Goal: Information Seeking & Learning: Learn about a topic

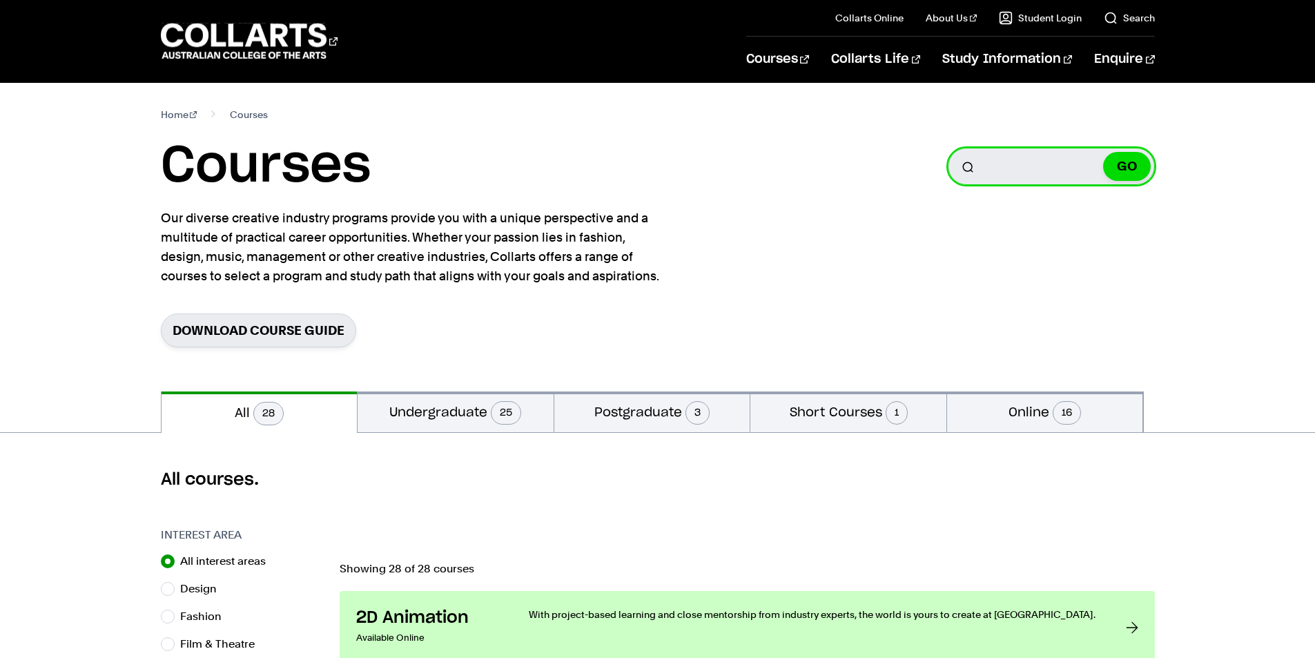
click at [1006, 166] on input "Search for a course" at bounding box center [1050, 166] width 207 height 37
type input "masters in business administration"
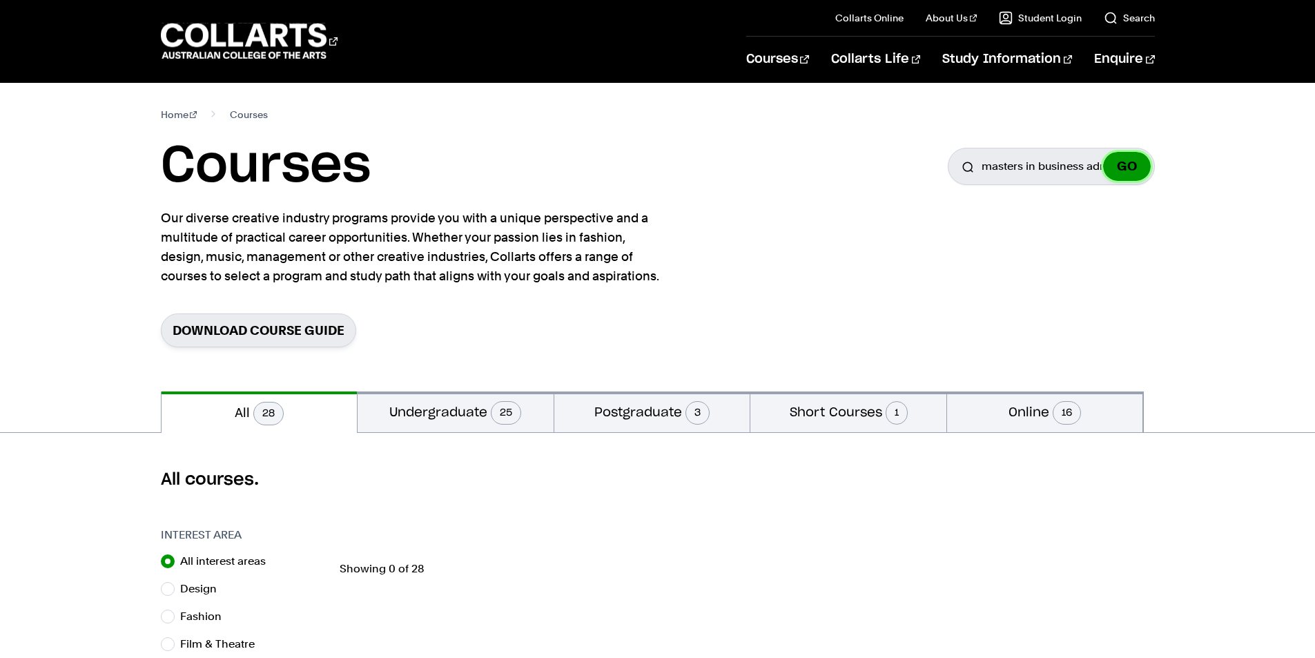
click at [1117, 166] on button "GO" at bounding box center [1127, 166] width 48 height 29
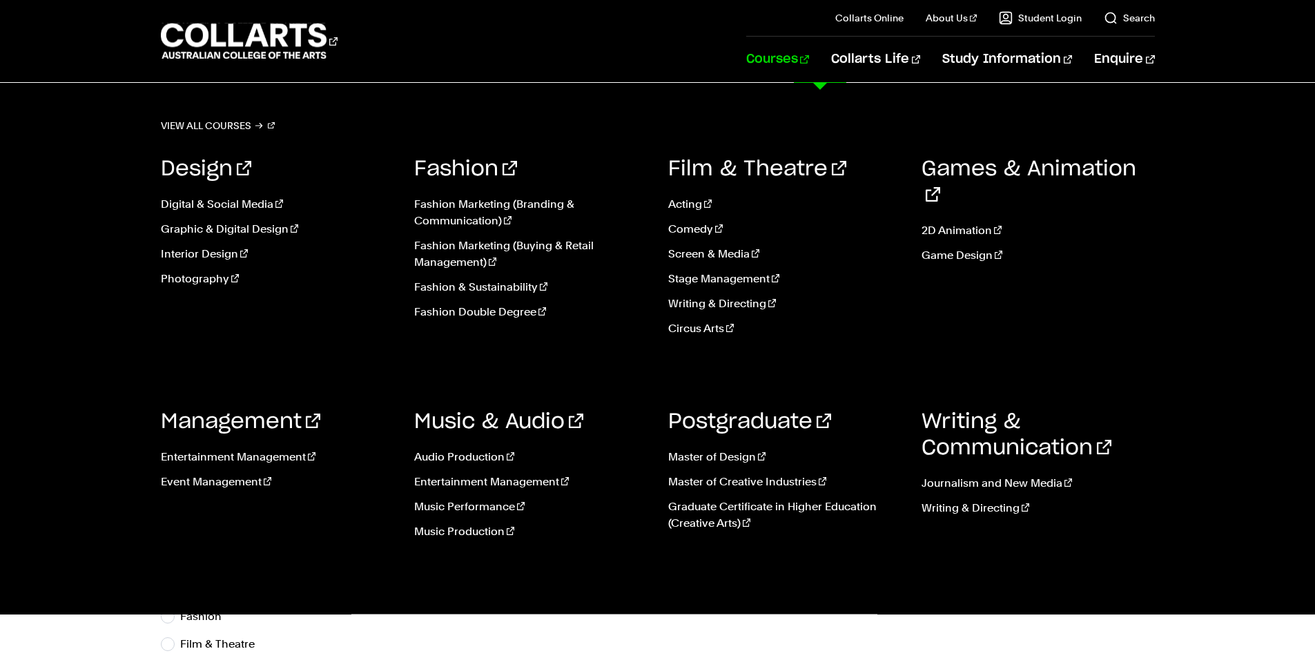
click at [809, 61] on link "Courses" at bounding box center [777, 60] width 63 height 46
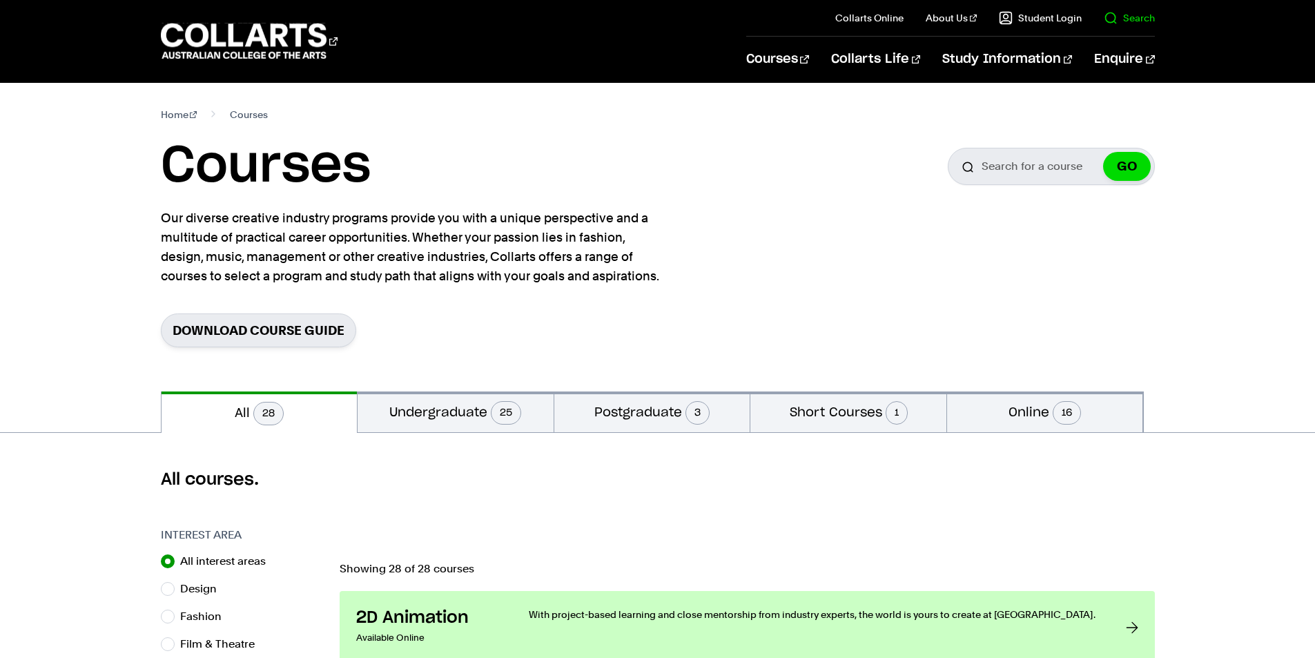
click at [1124, 20] on link "Search" at bounding box center [1128, 18] width 51 height 14
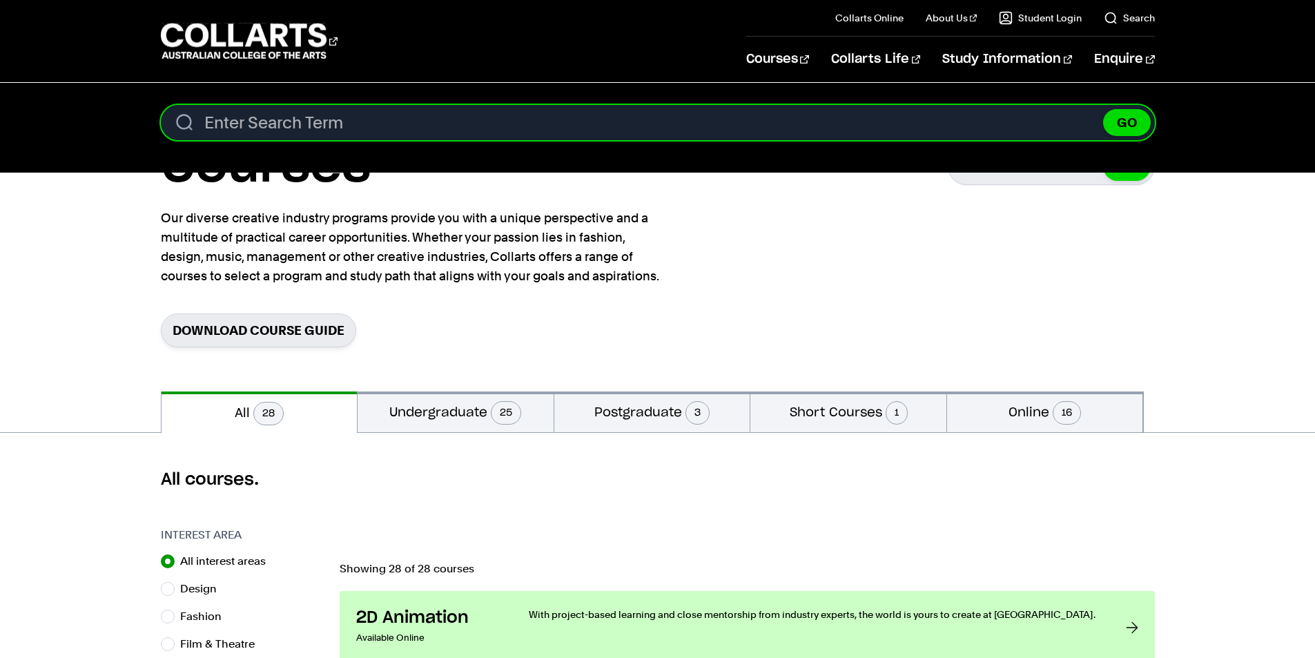
click at [297, 123] on input "Search content" at bounding box center [658, 122] width 994 height 35
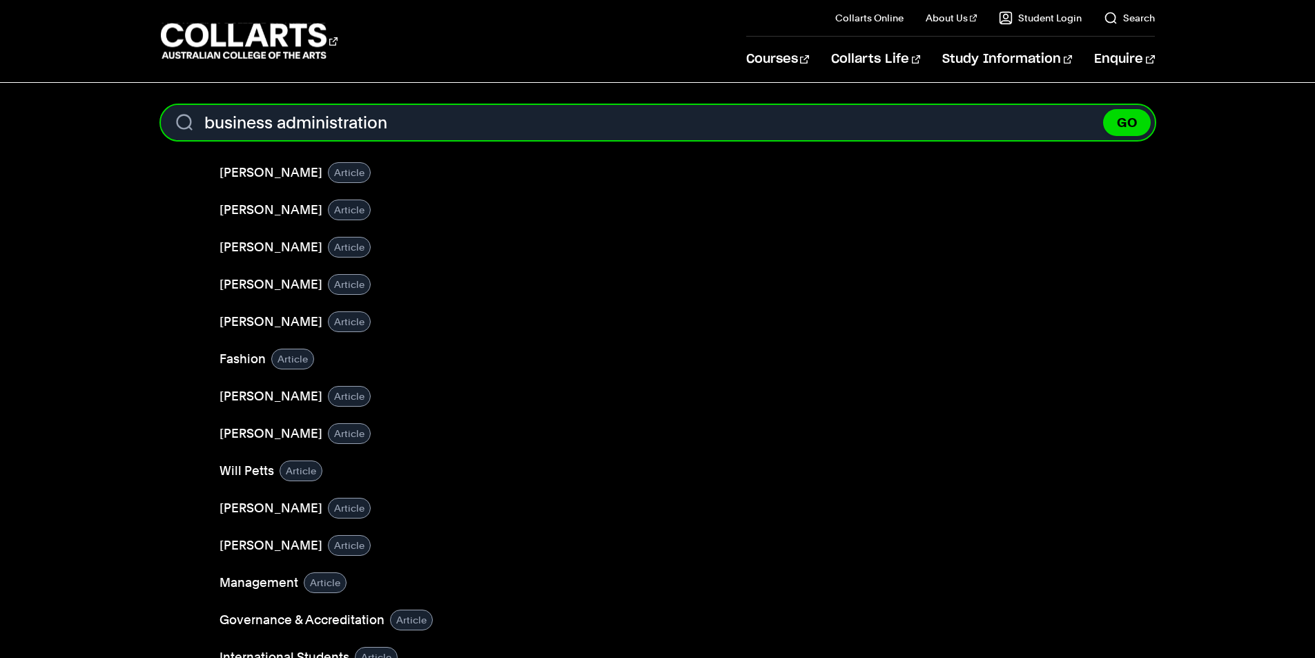
type input "business administration"
click at [1103, 109] on button "GO" at bounding box center [1127, 122] width 48 height 27
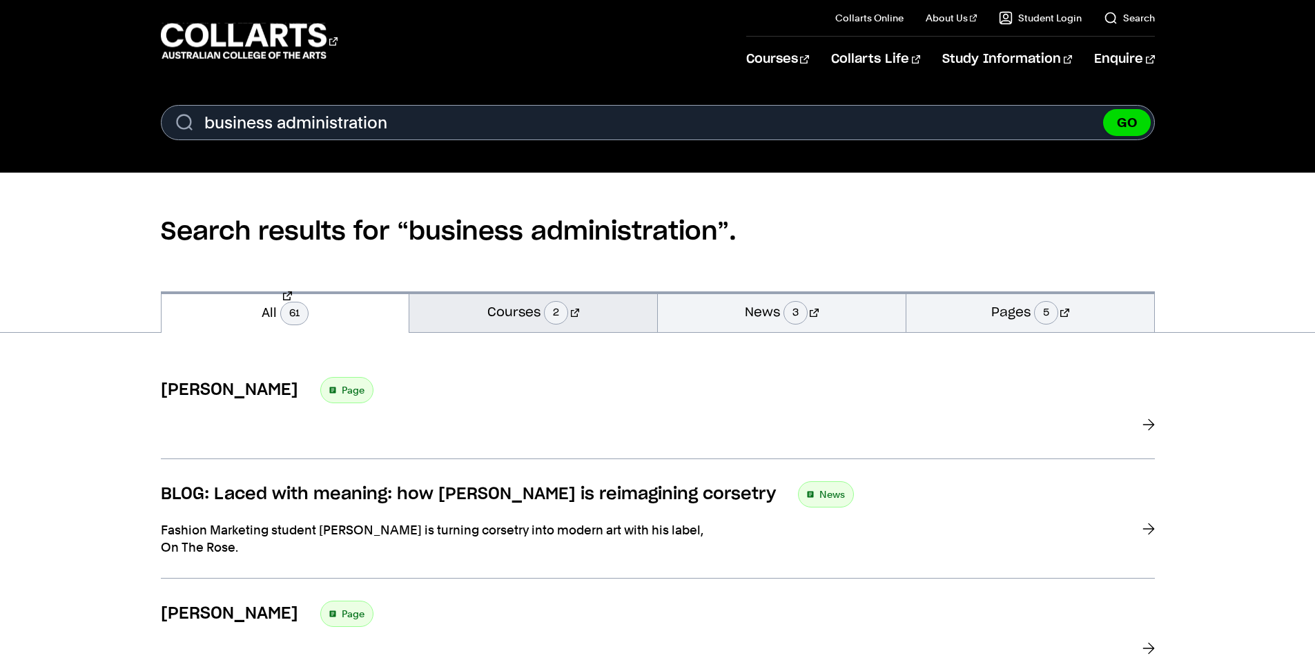
click at [543, 310] on link "Courses 2" at bounding box center [533, 311] width 248 height 41
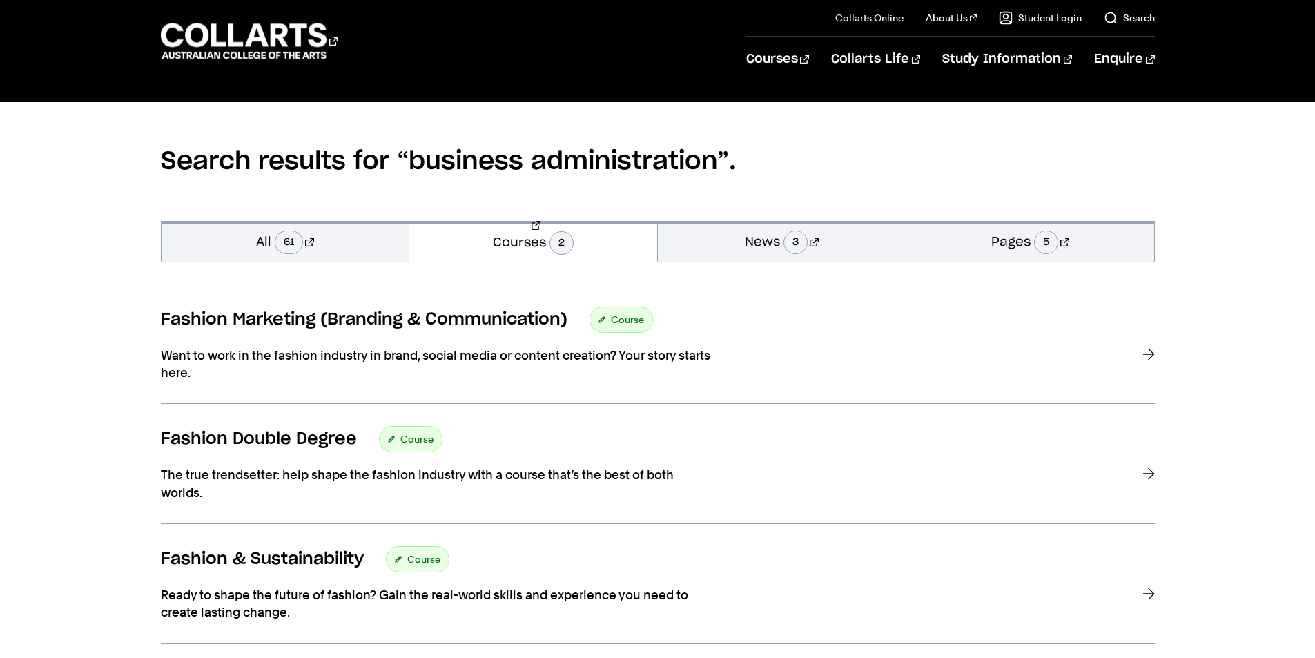
scroll to position [69, 0]
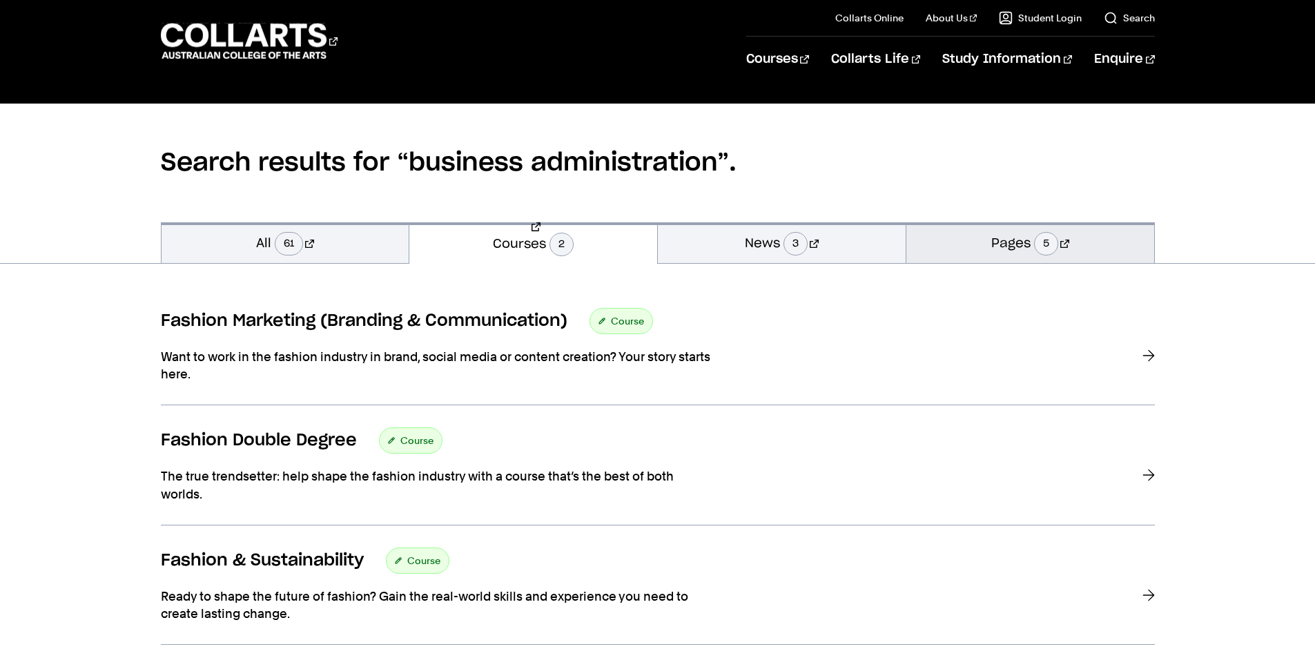
click at [1044, 239] on span "5" at bounding box center [1046, 243] width 24 height 23
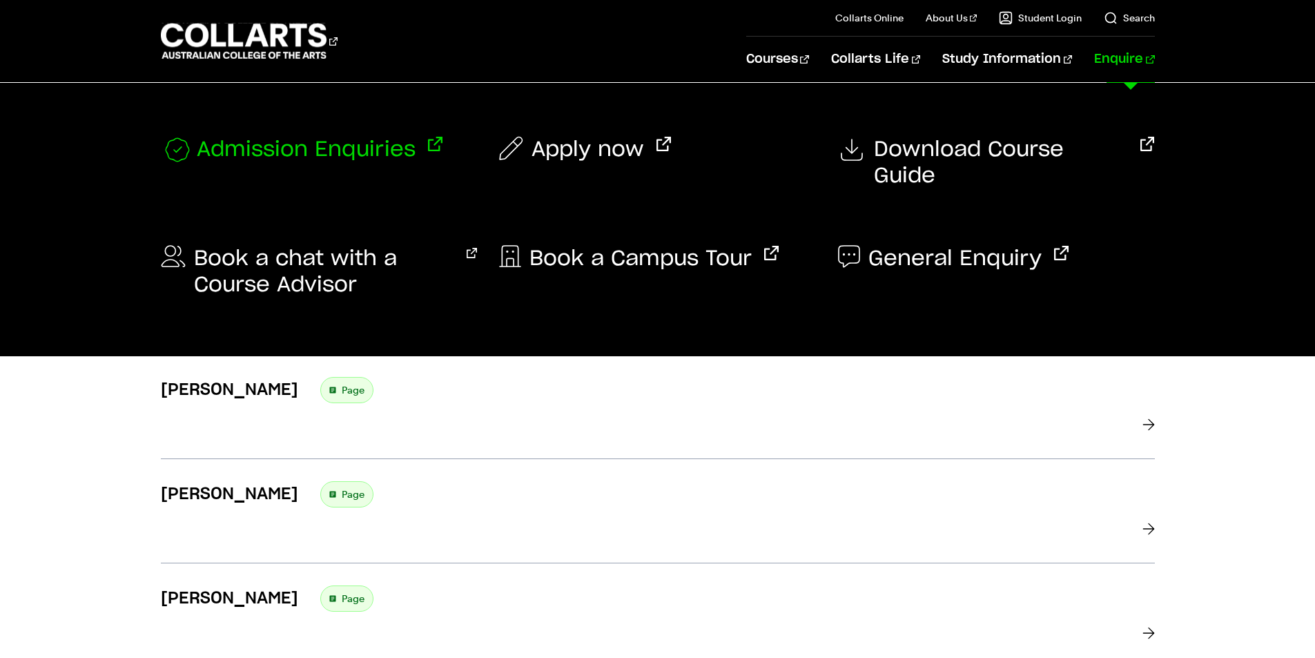
click at [317, 151] on span "Admission Enquiries" at bounding box center [306, 151] width 219 height 28
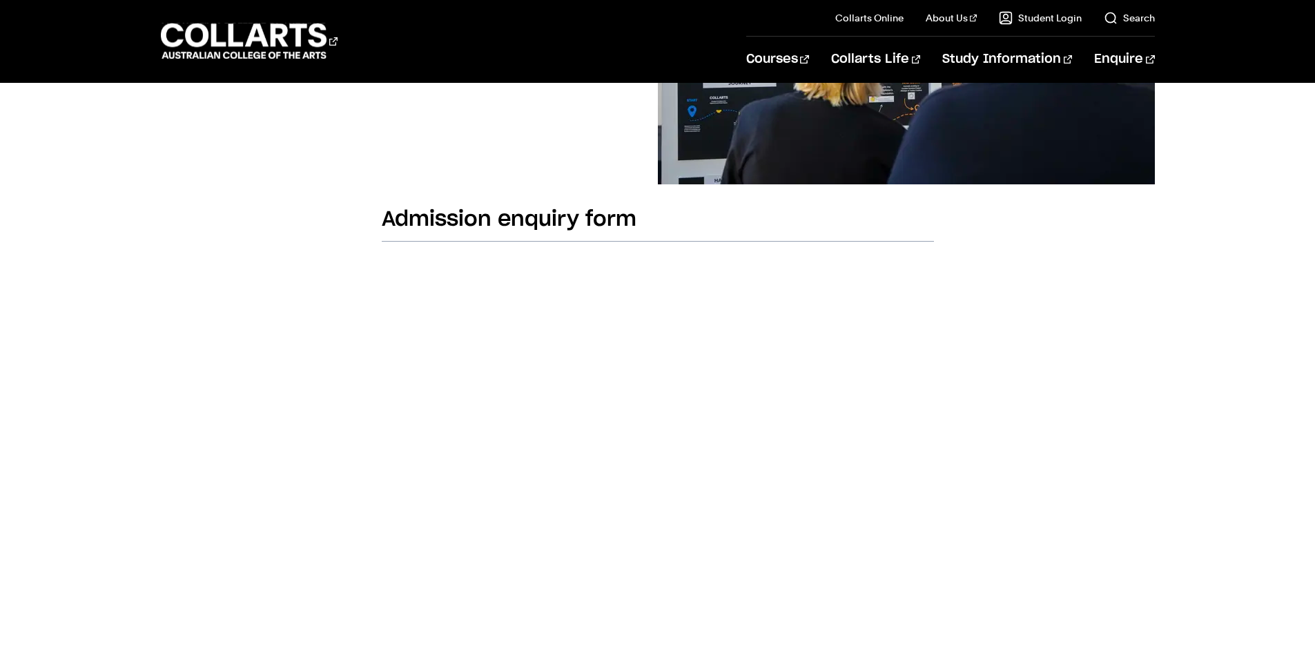
scroll to position [138, 0]
